Goal: Information Seeking & Learning: Understand process/instructions

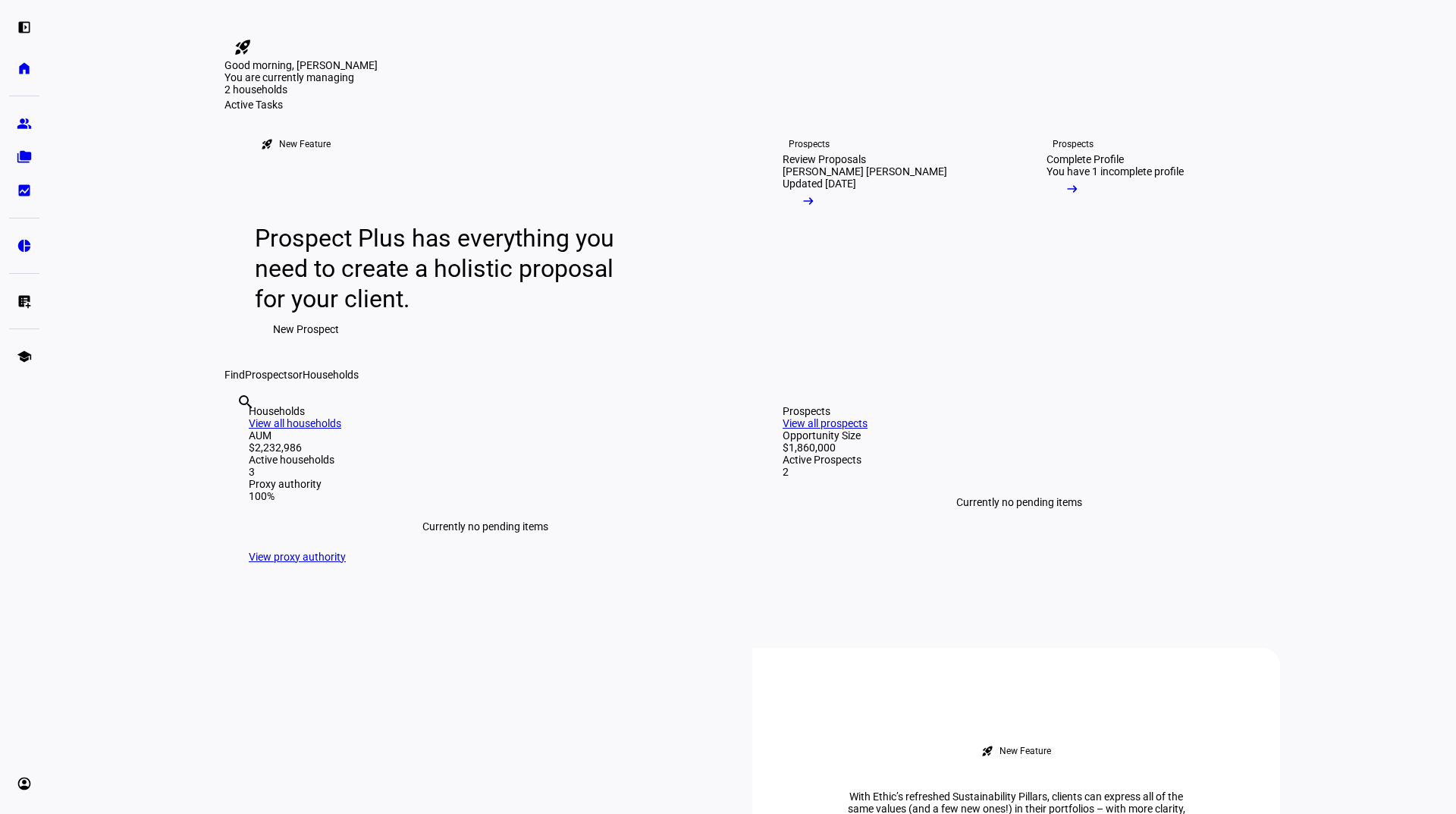
scroll to position [152, 0]
click at [25, 354] on eth-mat-symbol "school" at bounding box center [24, 356] width 15 height 15
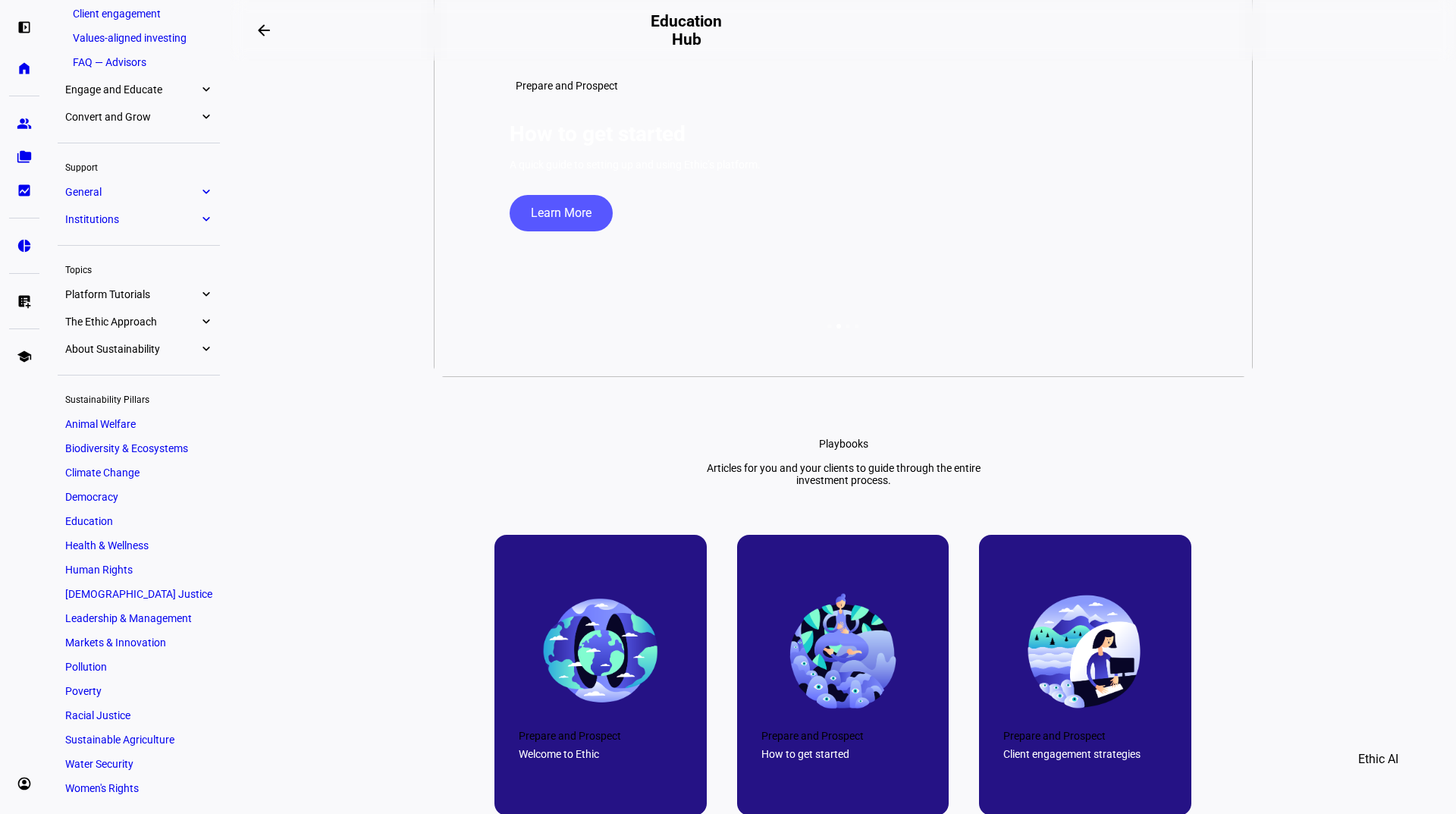
scroll to position [300, 0]
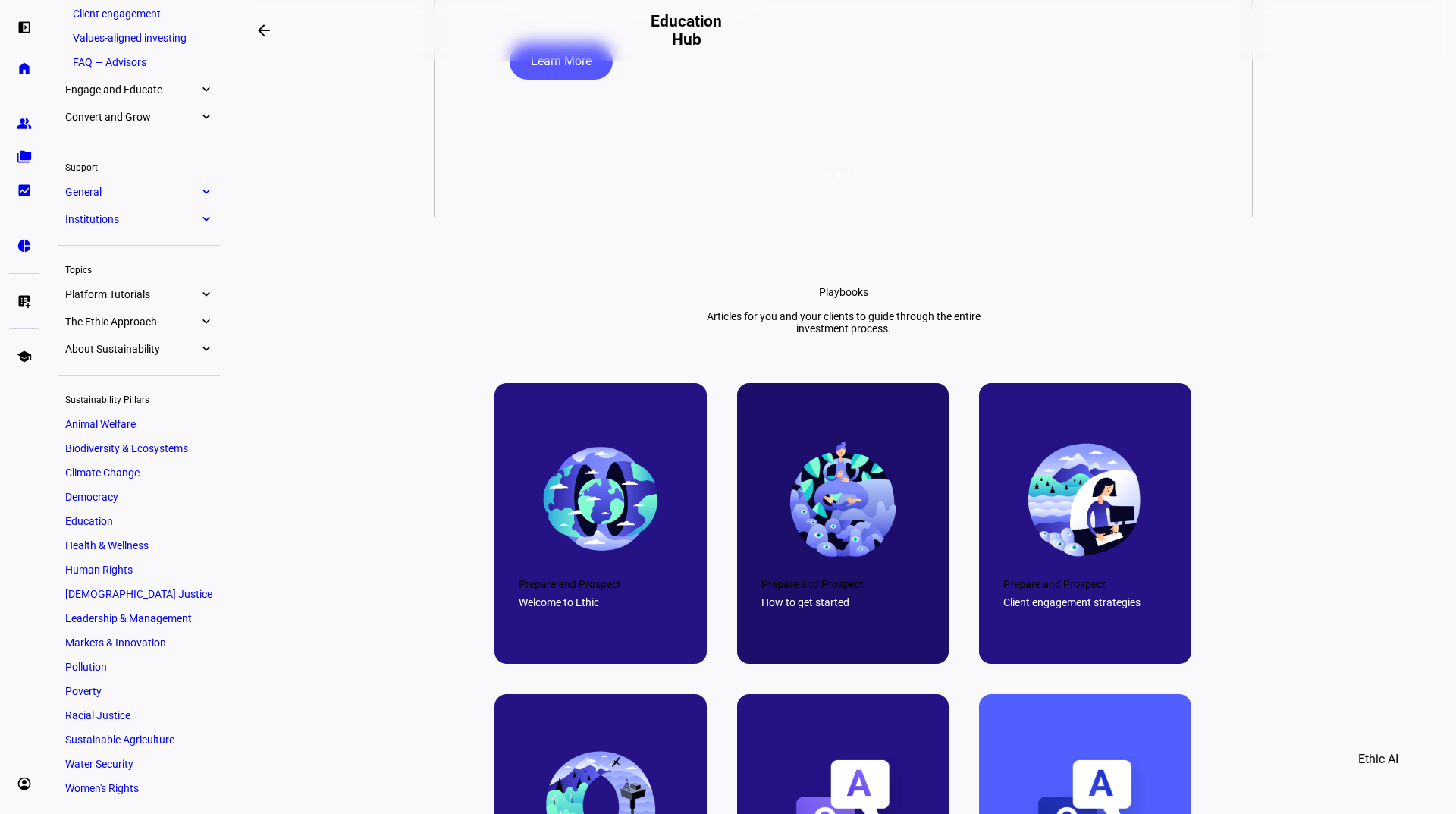
click at [858, 591] on div "Prepare and Prospect" at bounding box center [844, 585] width 163 height 12
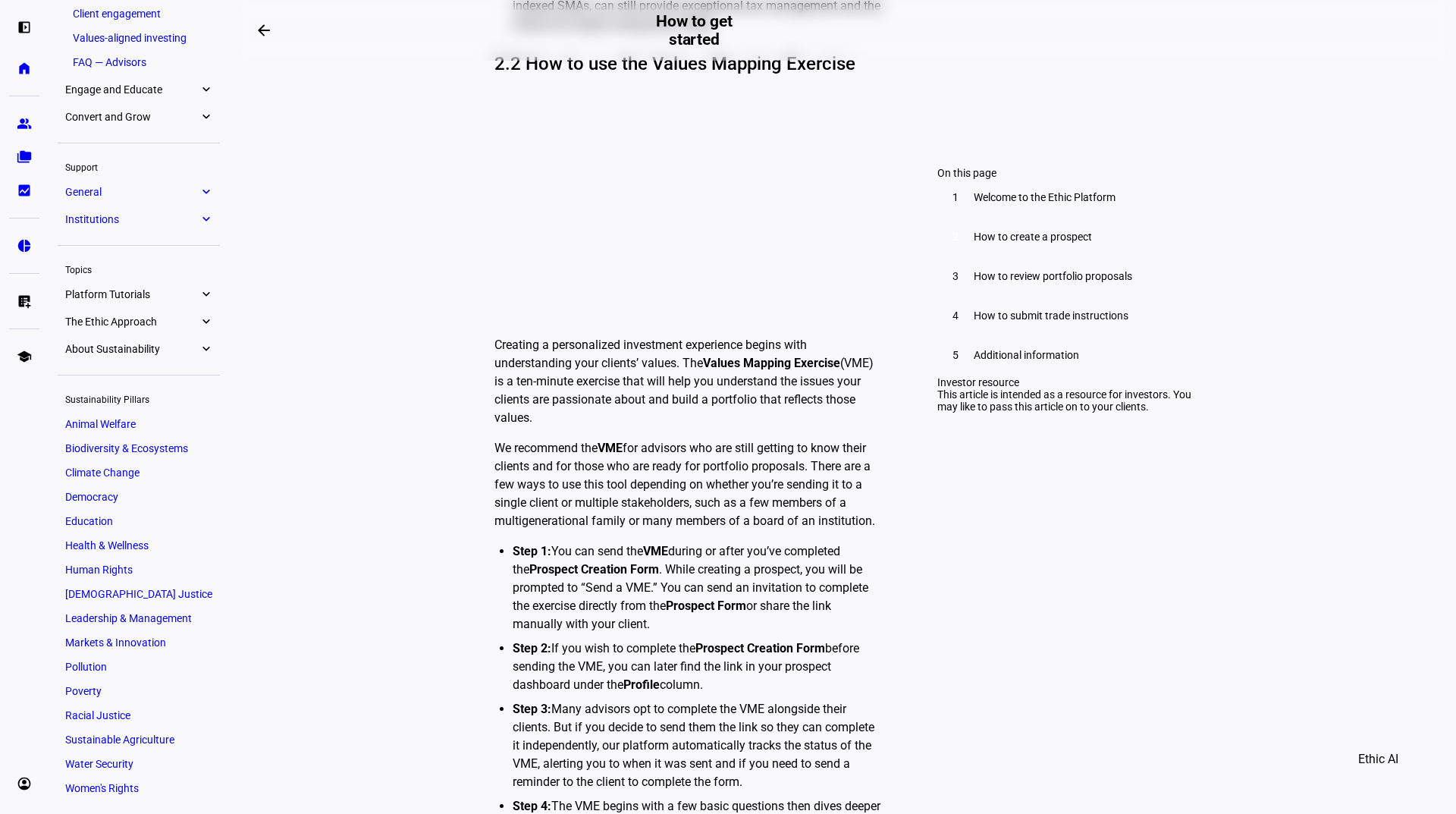
scroll to position [3111, 0]
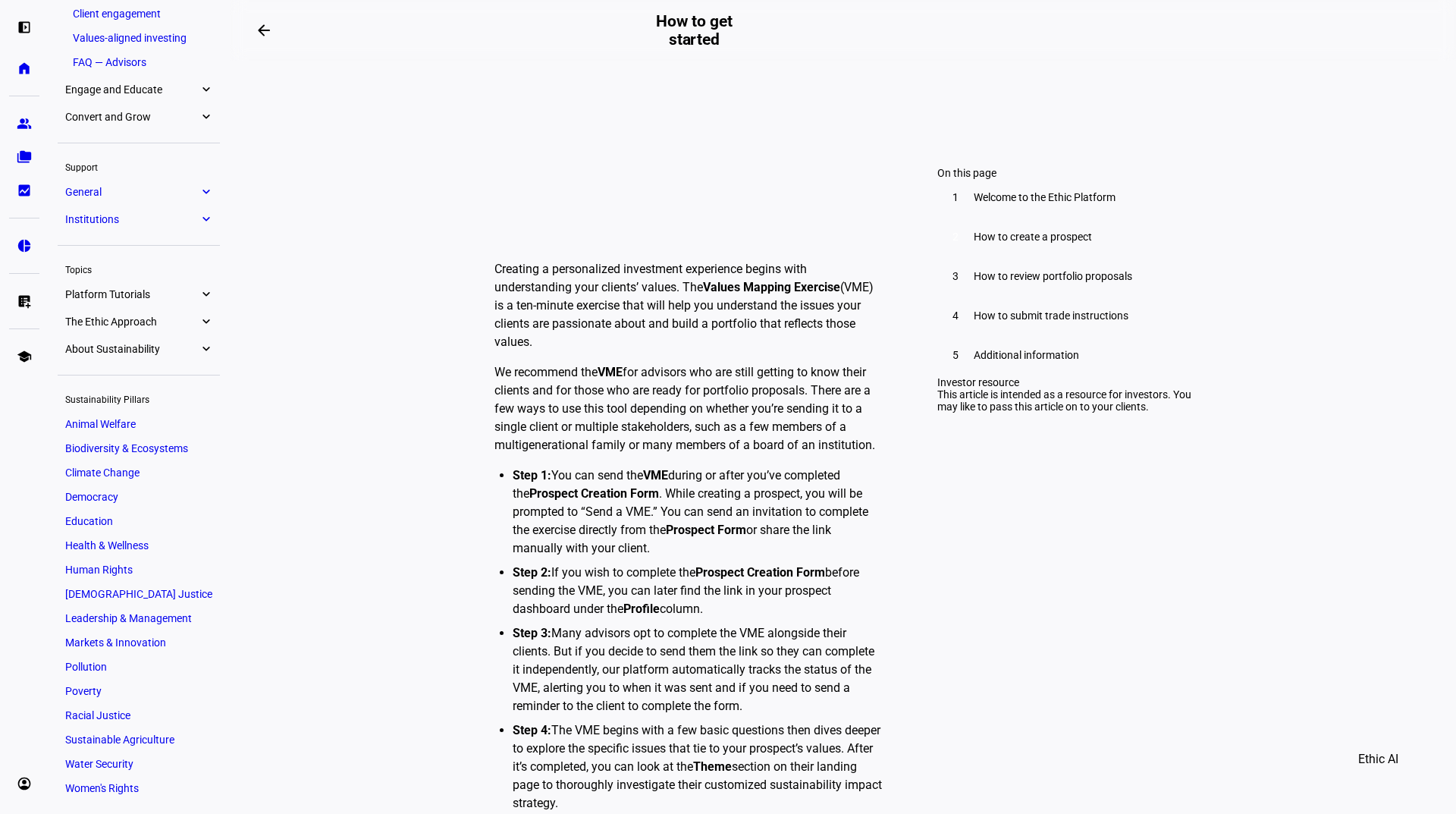
click at [735, 523] on strong "Prospect Form" at bounding box center [706, 530] width 80 height 14
click at [702, 470] on li "Step 1: You can send the VME during or after you’ve completed the Prospect Crea…" at bounding box center [697, 512] width 370 height 91
click at [683, 474] on li "Step 1: You can send the VME during or after you’ve completed the Prospect Crea…" at bounding box center [697, 512] width 370 height 91
